Goal: Navigation & Orientation: Find specific page/section

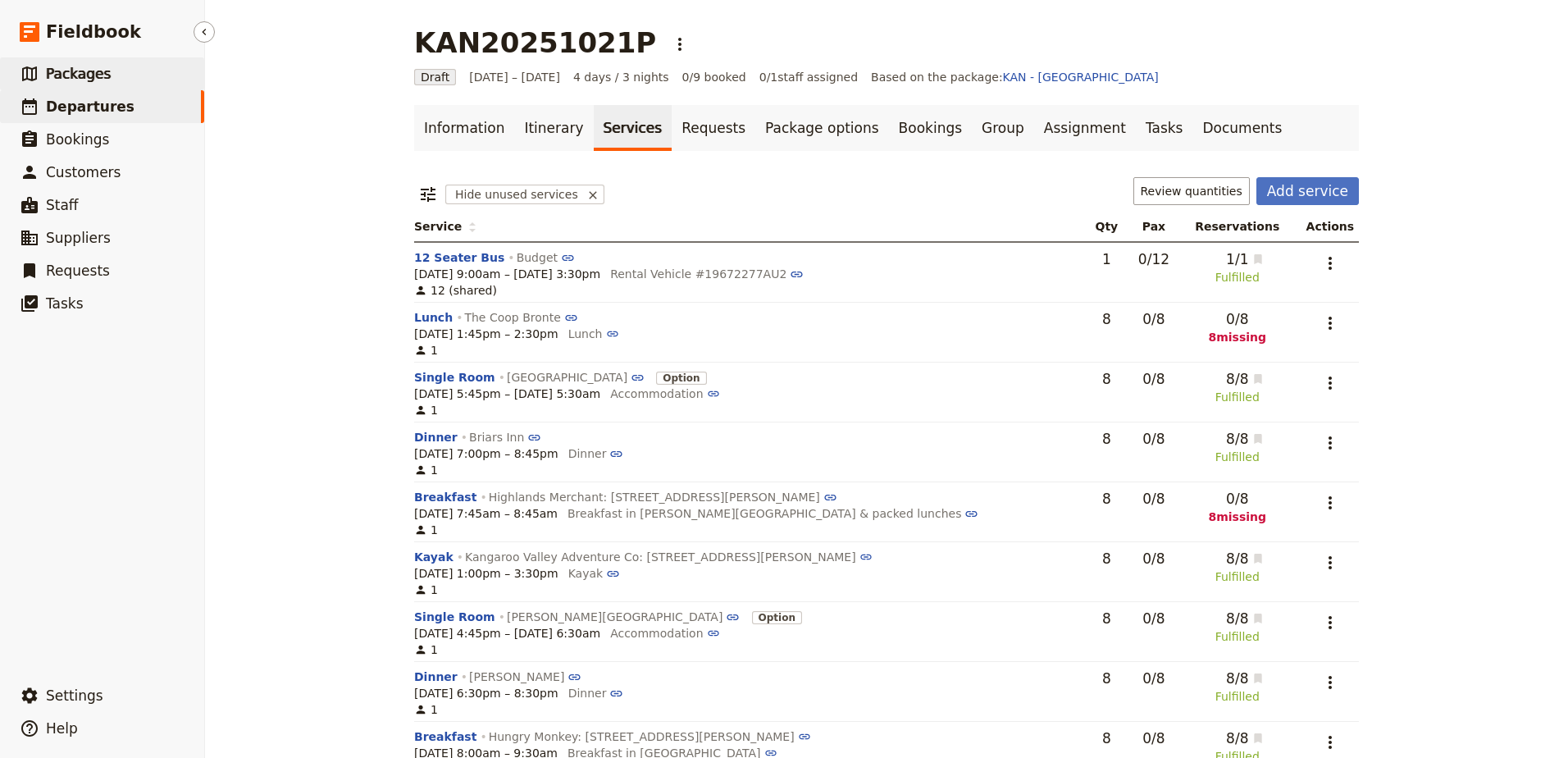
click at [95, 78] on span "Packages" at bounding box center [78, 73] width 65 height 16
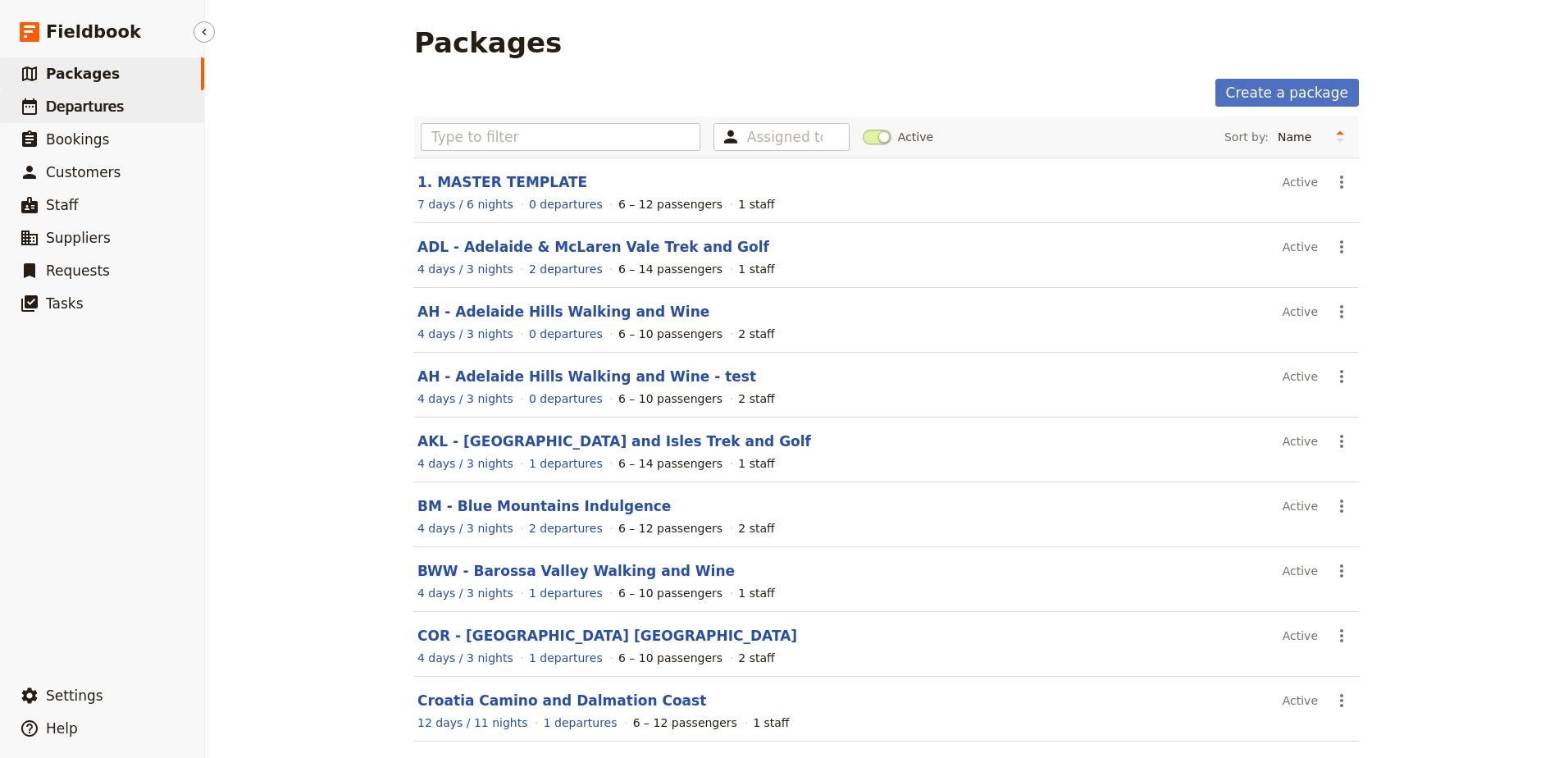
click at [86, 113] on span "Departures" at bounding box center [84, 106] width 78 height 16
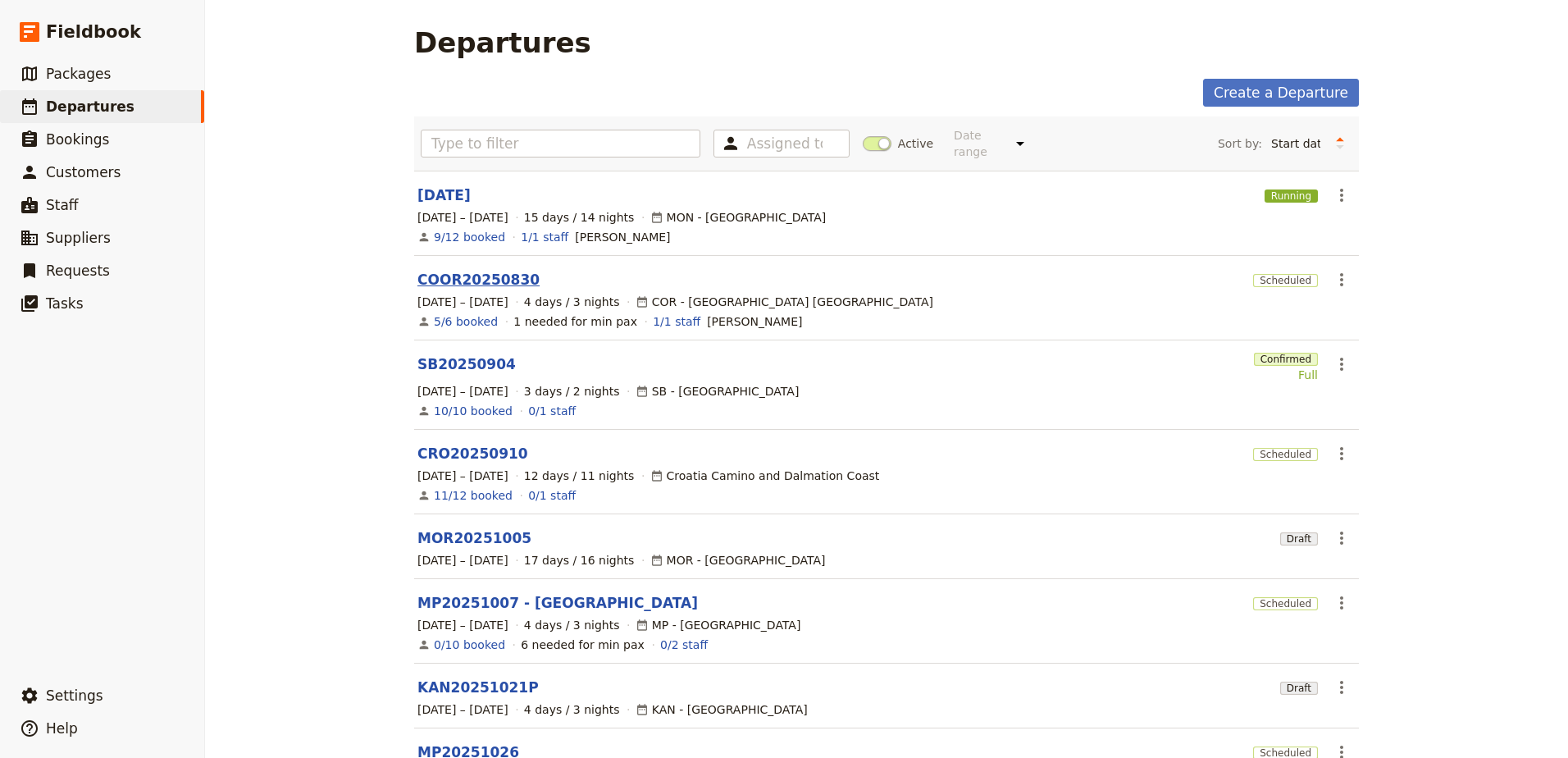
click at [462, 270] on link "COOR20250830" at bounding box center [478, 280] width 122 height 20
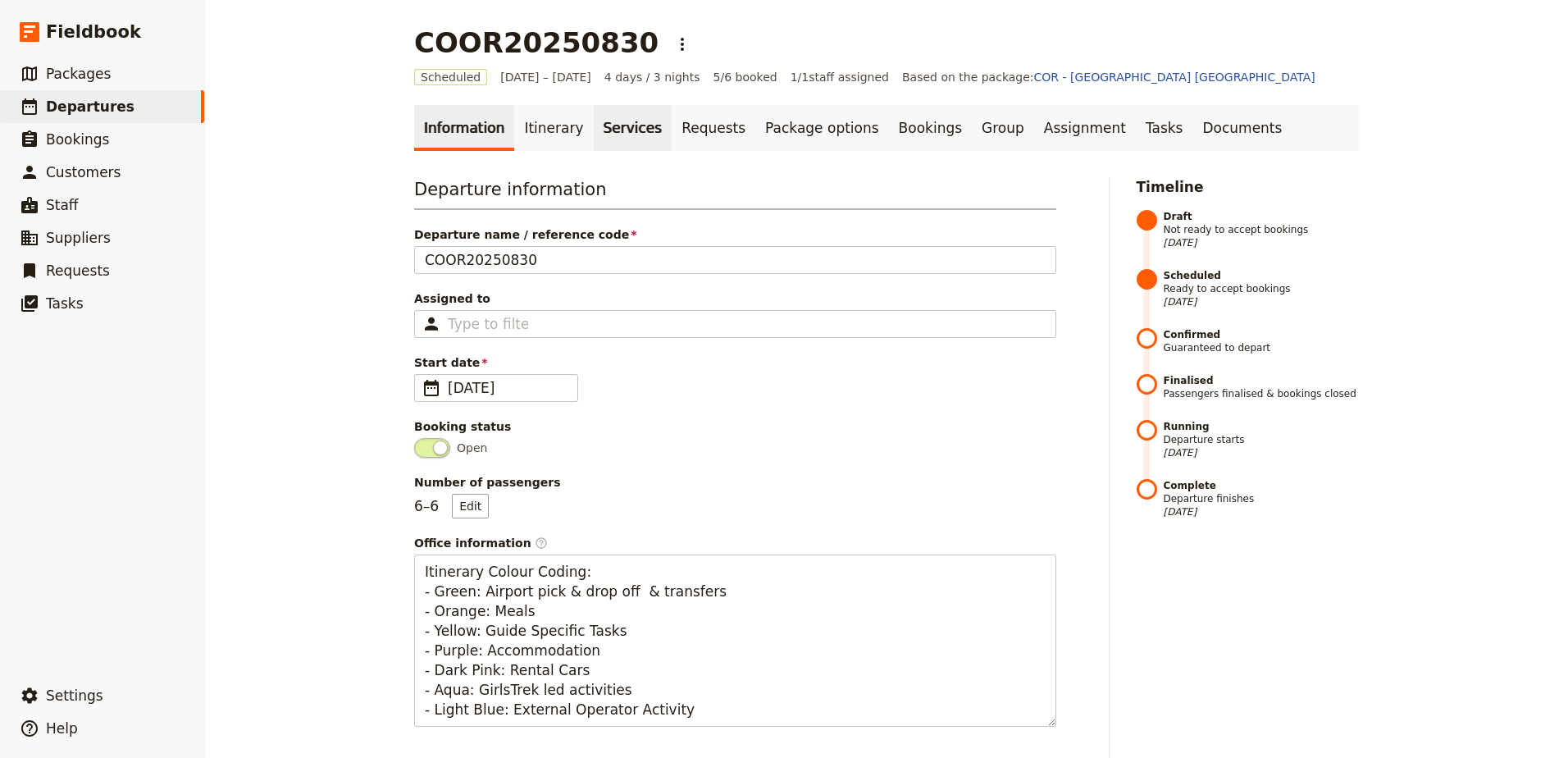
click at [594, 125] on link "Services" at bounding box center [633, 128] width 78 height 46
